Goal: Entertainment & Leisure: Consume media (video, audio)

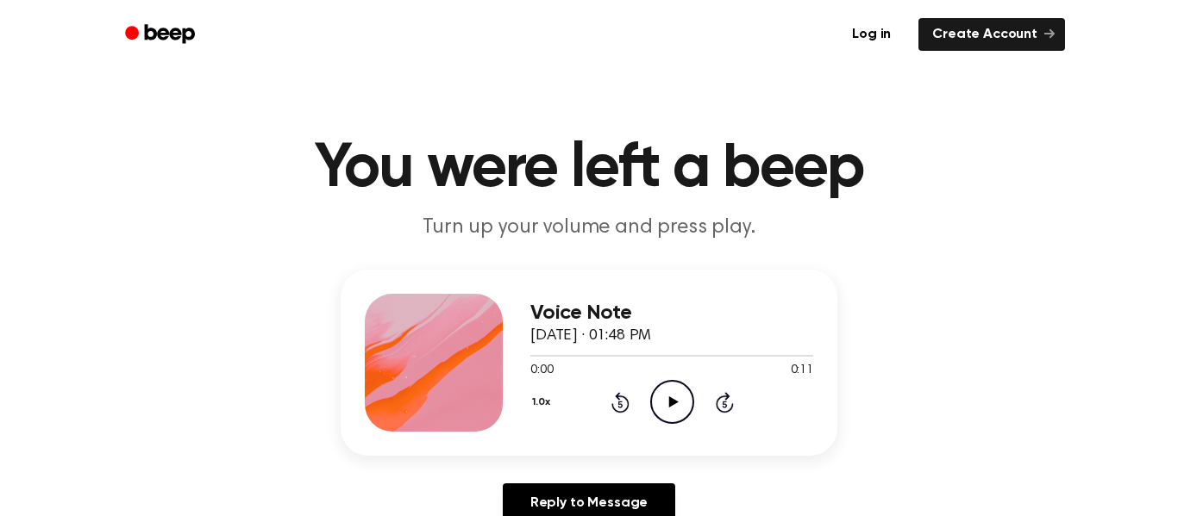
click at [680, 410] on icon "Play Audio" at bounding box center [672, 402] width 44 height 44
click at [678, 396] on icon "Play Audio" at bounding box center [672, 402] width 44 height 44
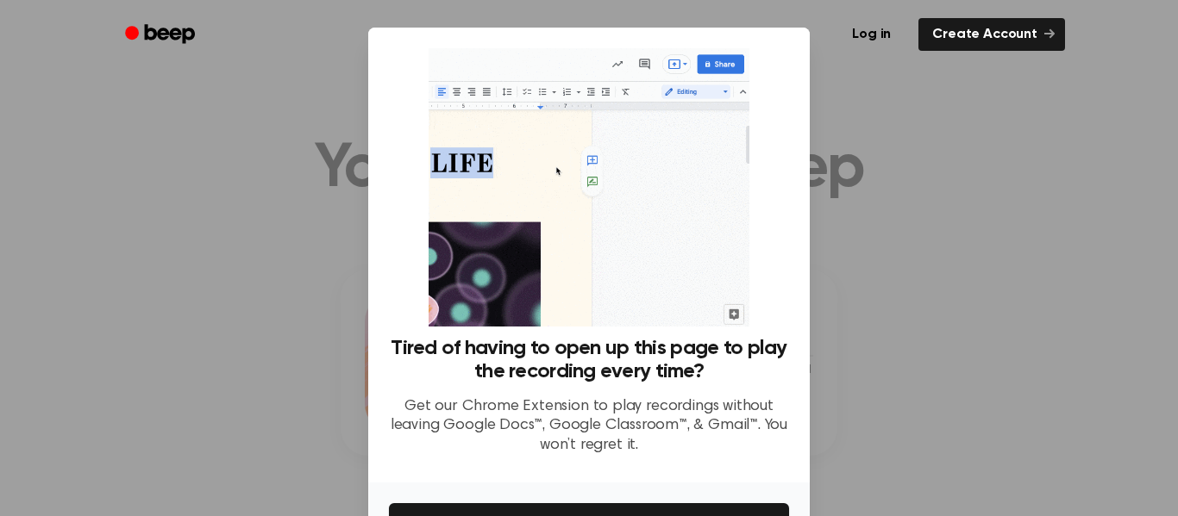
click at [817, 401] on div at bounding box center [589, 258] width 1178 height 516
drag, startPoint x: 820, startPoint y: 394, endPoint x: 813, endPoint y: 385, distance: 11.7
click at [813, 385] on div at bounding box center [589, 258] width 1178 height 516
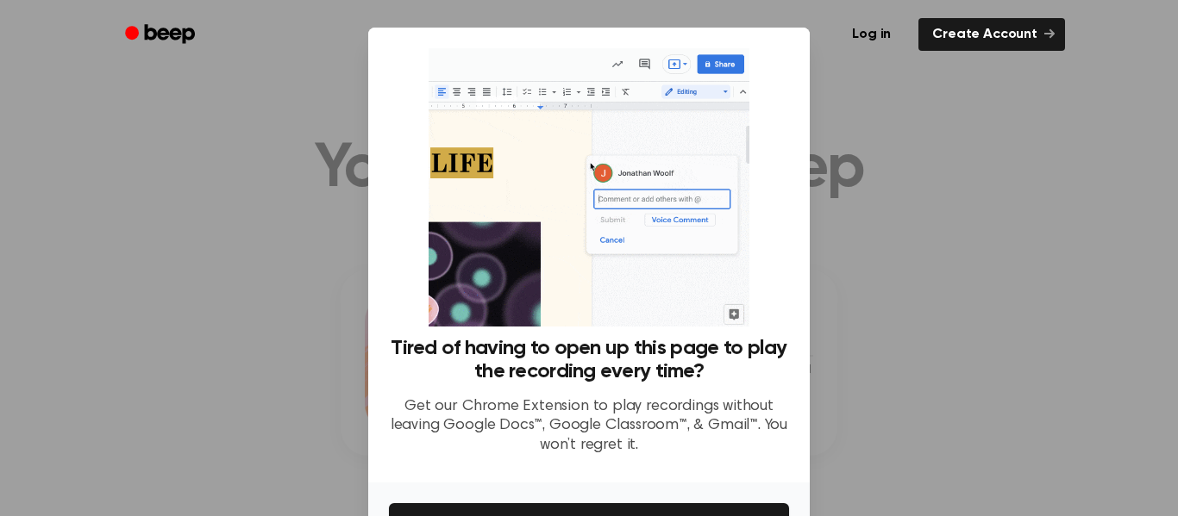
click at [935, 67] on div "Log in Create Account" at bounding box center [589, 34] width 952 height 69
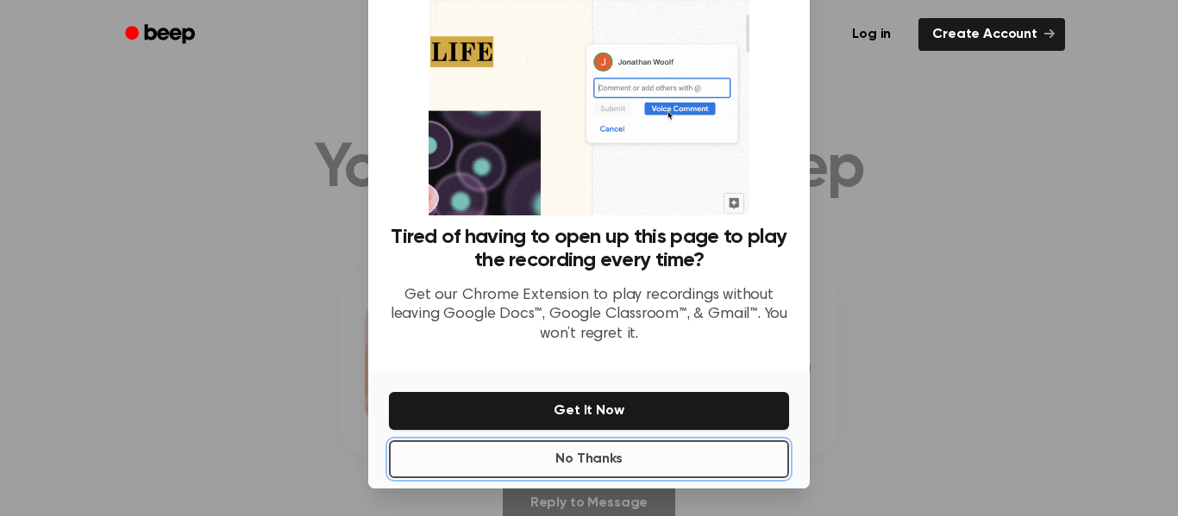
click at [689, 469] on button "No Thanks" at bounding box center [589, 460] width 400 height 38
